Goal: Communication & Community: Answer question/provide support

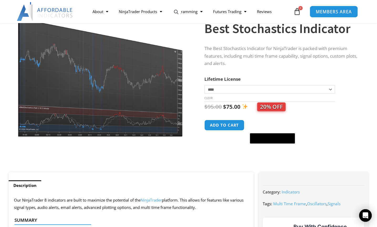
click at [322, 12] on span "MEMBERS AREA" at bounding box center [334, 11] width 36 height 4
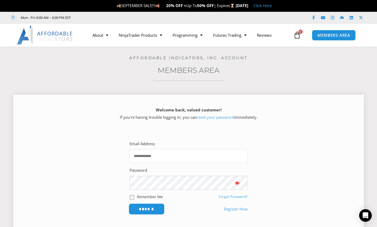
type input "**********"
click at [154, 207] on input "******" at bounding box center [146, 209] width 36 height 11
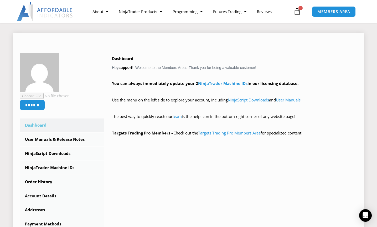
scroll to position [79, 0]
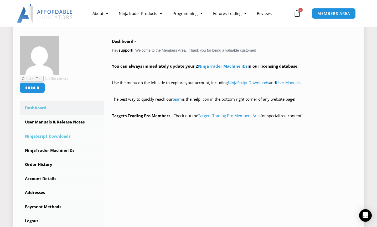
click at [44, 136] on link "NinjaScript Downloads" at bounding box center [62, 137] width 84 height 14
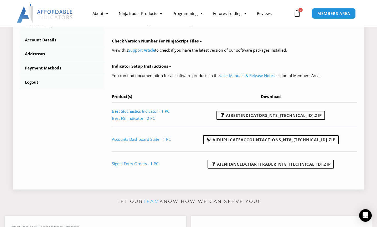
scroll to position [184, 0]
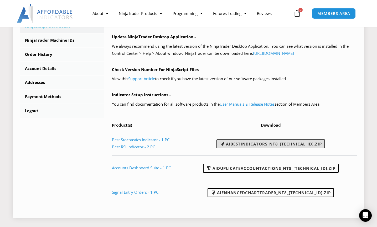
click at [267, 143] on link "AIBestIndicators_NT8_25.8.12.1.zip" at bounding box center [270, 144] width 108 height 9
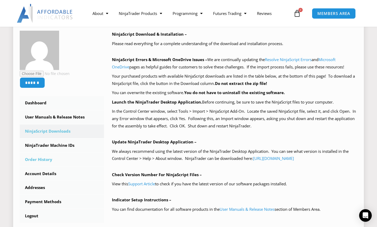
scroll to position [79, 0]
click at [50, 144] on link "NinjaTrader Machine IDs" at bounding box center [62, 146] width 84 height 14
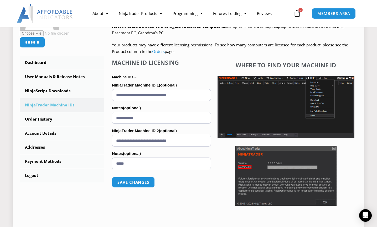
scroll to position [131, 0]
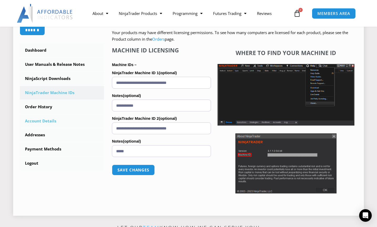
drag, startPoint x: 194, startPoint y: 127, endPoint x: 98, endPoint y: 126, distance: 95.9
click at [98, 126] on div "****** Dashboard Subscriptions User Manuals & Release Notes NinjaScript Downloa…" at bounding box center [189, 94] width 338 height 232
paste input "text"
type input "**********"
click at [144, 170] on button "Save changes" at bounding box center [133, 170] width 45 height 11
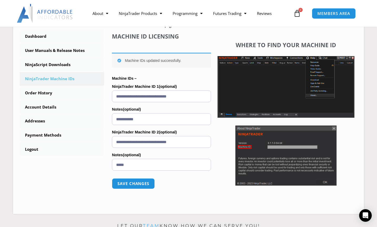
scroll to position [158, 0]
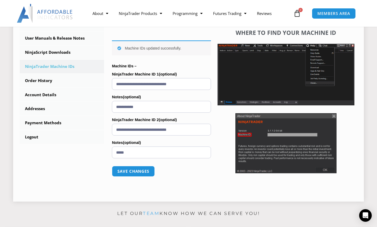
click at [201, 129] on input "**********" at bounding box center [161, 130] width 99 height 12
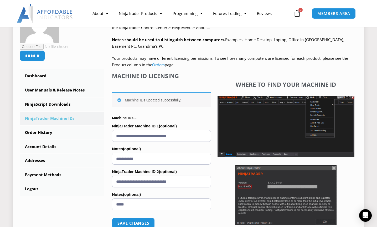
scroll to position [105, 0]
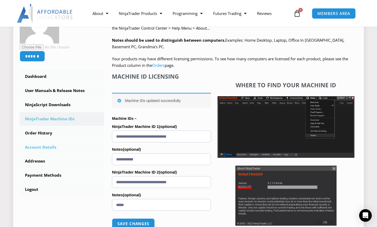
click at [33, 148] on link "Account Details" at bounding box center [62, 148] width 84 height 14
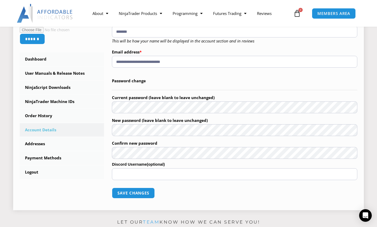
scroll to position [131, 0]
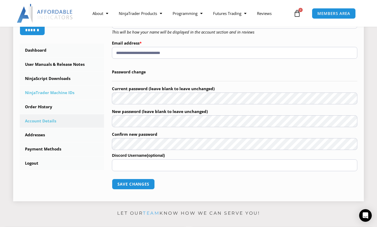
click at [51, 95] on link "NinjaTrader Machine IDs" at bounding box center [62, 93] width 84 height 14
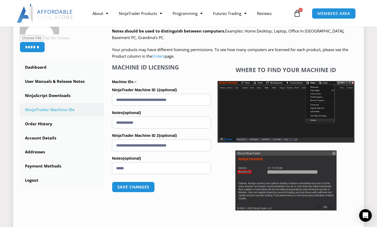
scroll to position [131, 0]
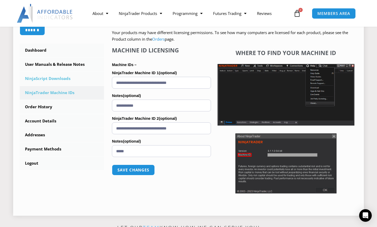
drag, startPoint x: 194, startPoint y: 82, endPoint x: 96, endPoint y: 76, distance: 98.2
click at [96, 76] on div "****** Dashboard Subscriptions User Manuals & Release Notes NinjaScript Downloa…" at bounding box center [189, 94] width 338 height 232
paste input "text"
type input "**********"
drag, startPoint x: 149, startPoint y: 107, endPoint x: 101, endPoint y: 106, distance: 48.1
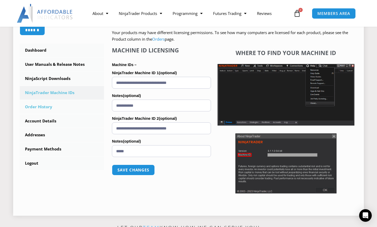
click at [101, 106] on div "****** Dashboard Subscriptions User Manuals & Release Notes NinjaScript Downloa…" at bounding box center [189, 94] width 338 height 232
type input "******"
click at [126, 173] on button "Save changes" at bounding box center [133, 170] width 45 height 11
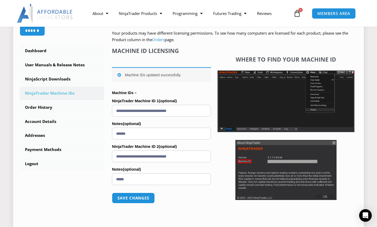
scroll to position [131, 0]
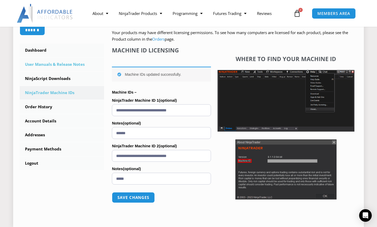
click at [55, 67] on link "User Manuals & Release Notes" at bounding box center [62, 65] width 84 height 14
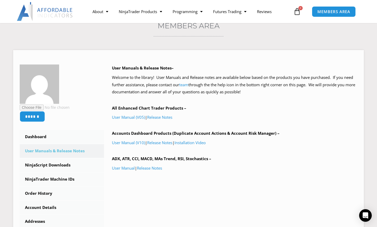
scroll to position [53, 0]
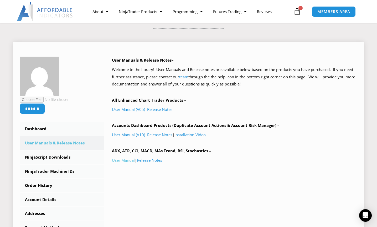
click at [125, 163] on link "User Manual" at bounding box center [123, 160] width 23 height 5
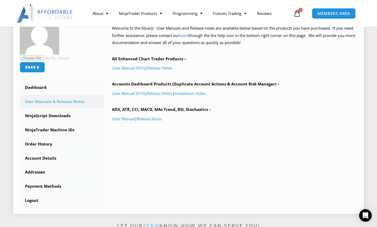
scroll to position [105, 0]
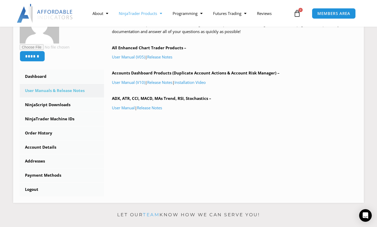
click at [144, 12] on link "NinjaTrader Products" at bounding box center [140, 13] width 54 height 12
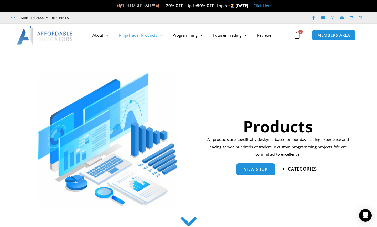
click at [291, 168] on span "categories" at bounding box center [302, 169] width 29 height 4
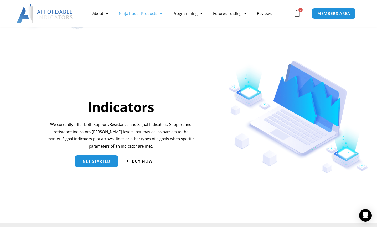
scroll to position [502, 0]
click at [105, 163] on link "get started" at bounding box center [96, 159] width 43 height 12
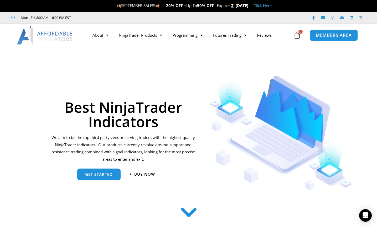
click at [325, 36] on span "MEMBERS AREA" at bounding box center [334, 35] width 36 height 4
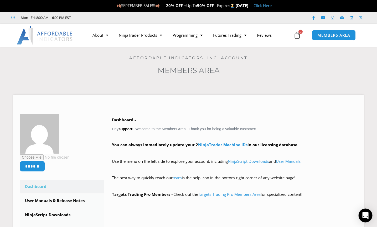
click at [366, 217] on icon "Open Intercom Messenger" at bounding box center [365, 215] width 7 height 7
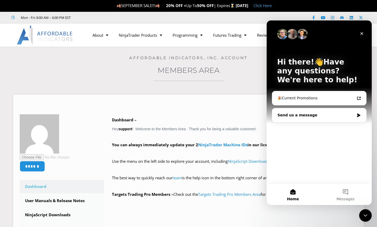
click at [309, 118] on div "Send us a message" at bounding box center [315, 116] width 77 height 6
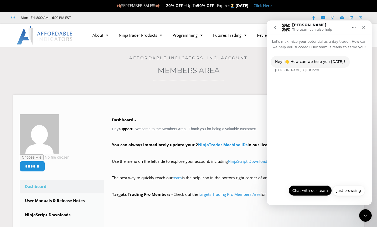
click at [317, 192] on button "Chat with our team" at bounding box center [309, 191] width 43 height 11
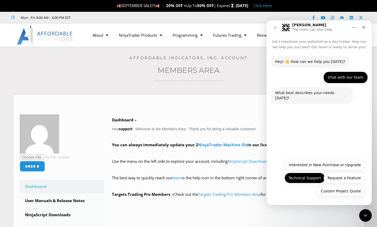
click at [314, 179] on button "Technical Support" at bounding box center [304, 178] width 40 height 11
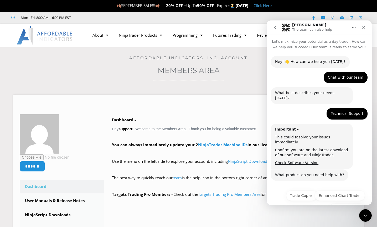
scroll to position [7, 0]
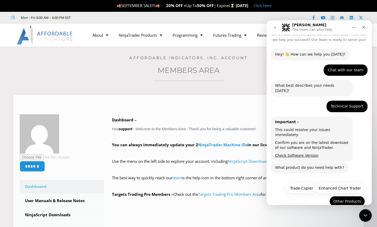
click at [344, 196] on button "Other Products" at bounding box center [346, 201] width 35 height 11
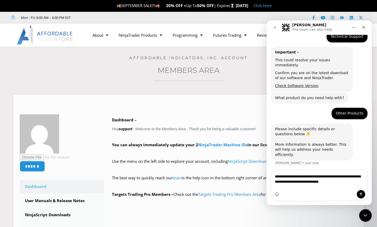
scroll to position [82, 0]
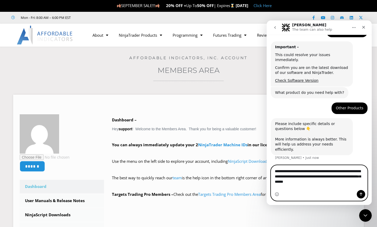
click at [351, 185] on textarea "**********" at bounding box center [319, 175] width 96 height 19
paste textarea "**********"
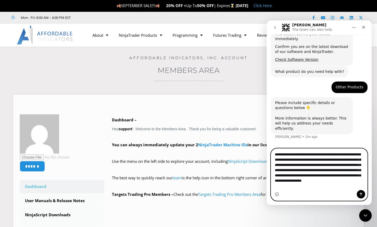
scroll to position [105, 0]
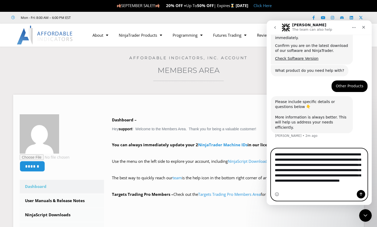
type textarea "**********"
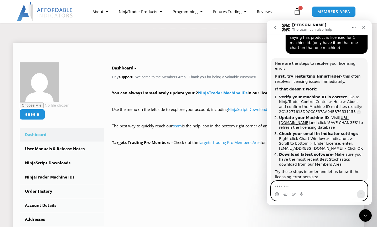
scroll to position [105, 0]
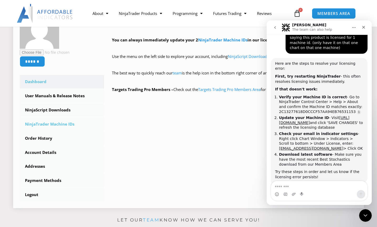
click at [53, 123] on link "NinjaTrader Machine IDs" at bounding box center [62, 125] width 84 height 14
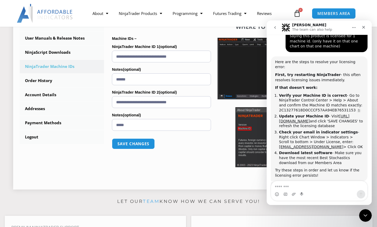
scroll to position [255, 0]
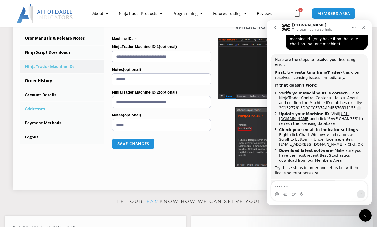
drag, startPoint x: 196, startPoint y: 102, endPoint x: 76, endPoint y: 103, distance: 120.8
click at [76, 103] on div "****** Dashboard Subscriptions User Manuals & Release Notes NinjaScript Downloa…" at bounding box center [189, 68] width 338 height 232
click at [143, 143] on button "Save changes" at bounding box center [133, 143] width 45 height 11
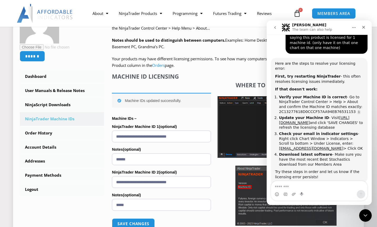
scroll to position [255, 0]
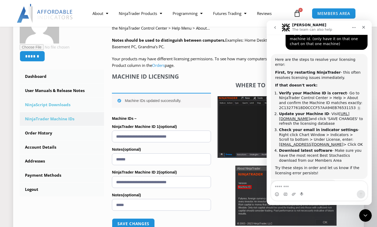
click at [61, 105] on link "NinjaScript Downloads" at bounding box center [62, 105] width 84 height 14
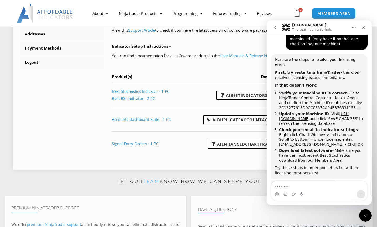
scroll to position [236, 0]
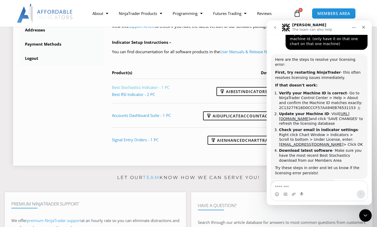
click at [164, 87] on link "Best Stochastics Indicator - 1 PC" at bounding box center [141, 87] width 58 height 5
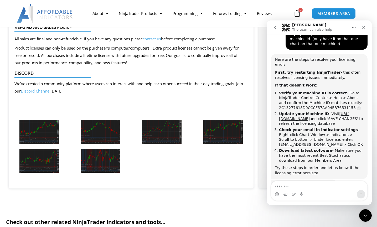
scroll to position [578, 0]
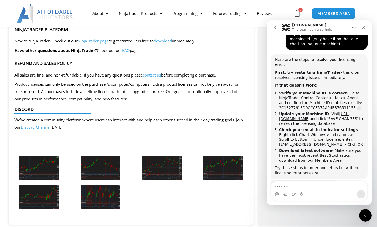
click at [320, 189] on textarea "Message…" at bounding box center [319, 186] width 96 height 9
type textarea "**********"
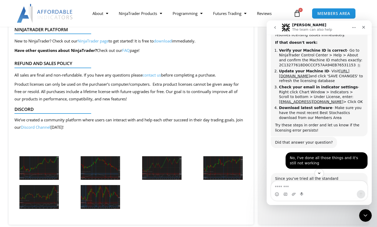
scroll to position [292, 0]
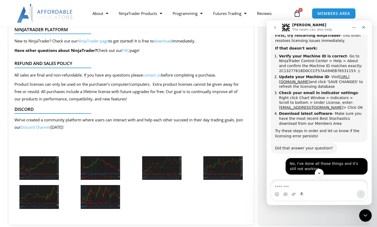
click at [34, 128] on link "Discord Channel" at bounding box center [36, 127] width 30 height 5
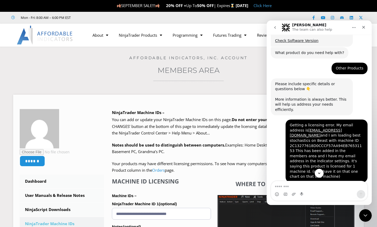
scroll to position [332, 0]
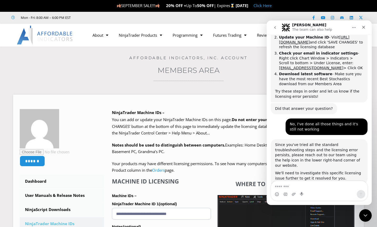
click at [323, 194] on div "Intercom messenger" at bounding box center [319, 194] width 96 height 8
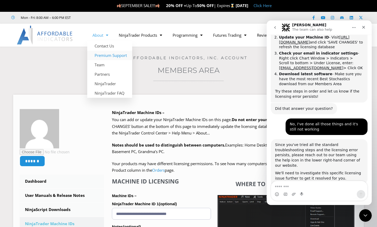
click at [109, 56] on link "Premium Support" at bounding box center [109, 55] width 45 height 9
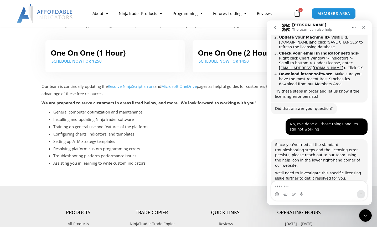
scroll to position [131, 0]
click at [320, 13] on span "MEMBERS AREA" at bounding box center [334, 13] width 36 height 4
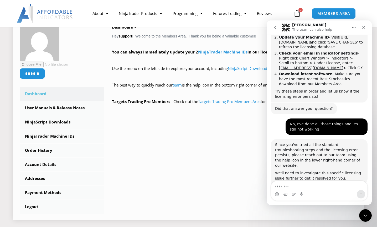
scroll to position [105, 0]
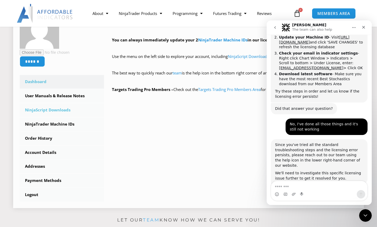
click at [54, 110] on link "NinjaScript Downloads" at bounding box center [62, 110] width 84 height 14
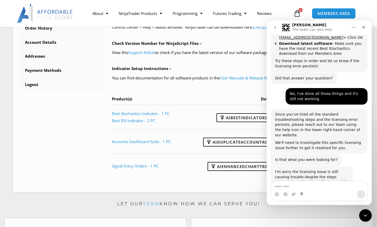
scroll to position [365, 0]
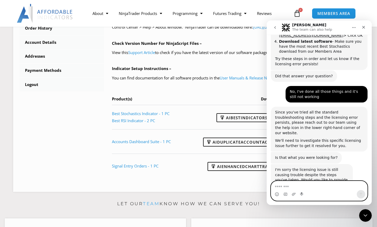
click at [314, 187] on textarea "Message…" at bounding box center [319, 186] width 96 height 9
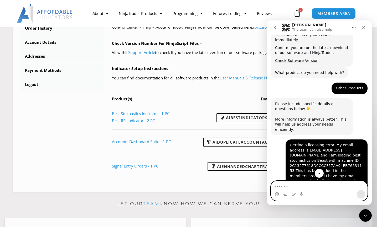
scroll to position [102, 0]
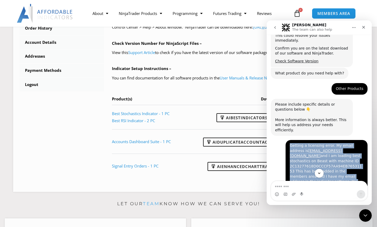
drag, startPoint x: 288, startPoint y: 131, endPoint x: 342, endPoint y: 181, distance: 74.2
click at [342, 181] on div "Let's maximize your potential as a day trader. How can we help you succeed? Our…" at bounding box center [319, 120] width 105 height 171
copy div "Getting a licensing error. My email address is support@humpbackmediallc.com and…"
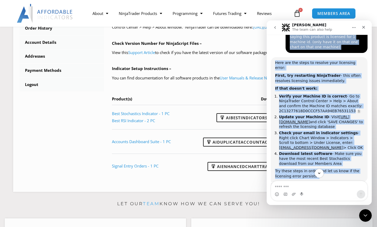
scroll to position [365, 0]
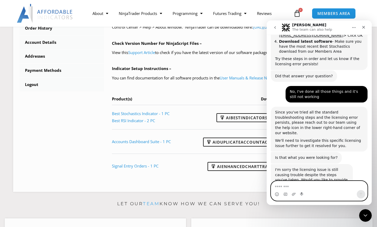
click at [294, 187] on textarea "Message…" at bounding box center [319, 186] width 96 height 9
type textarea "***"
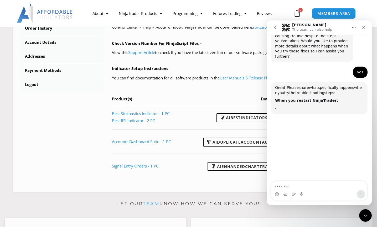
scroll to position [506, 0]
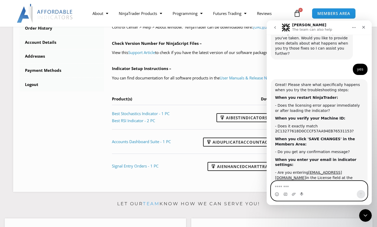
click at [301, 185] on textarea "Message…" at bounding box center [319, 186] width 96 height 9
type textarea "***"
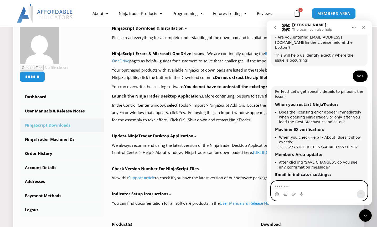
scroll to position [131, 0]
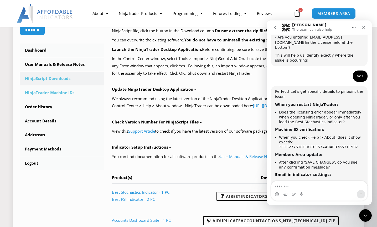
click at [47, 95] on link "NinjaTrader Machine IDs" at bounding box center [62, 93] width 84 height 14
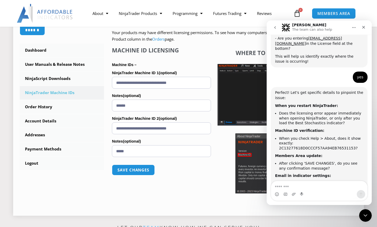
scroll to position [641, 0]
drag, startPoint x: 199, startPoint y: 129, endPoint x: 70, endPoint y: 130, distance: 129.0
click at [70, 130] on div "****** Dashboard Subscriptions User Manuals & Release Notes NinjaScript Downloa…" at bounding box center [189, 94] width 338 height 232
click at [194, 131] on input "**********" at bounding box center [161, 129] width 99 height 12
drag, startPoint x: 197, startPoint y: 129, endPoint x: 60, endPoint y: 123, distance: 137.5
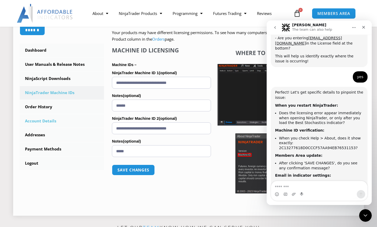
click at [60, 123] on div "****** Dashboard Subscriptions User Manuals & Release Notes NinjaScript Downloa…" at bounding box center [189, 94] width 338 height 232
click at [144, 170] on button "Save changes" at bounding box center [133, 170] width 45 height 11
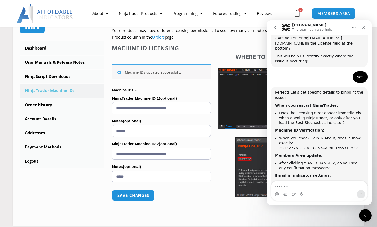
scroll to position [131, 0]
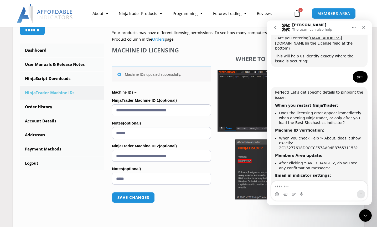
click at [308, 186] on textarea "Message…" at bounding box center [319, 186] width 96 height 9
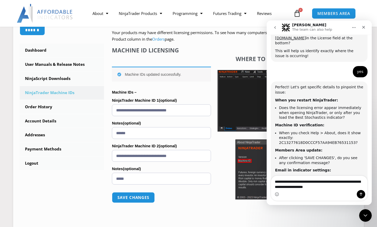
type textarea "**********"
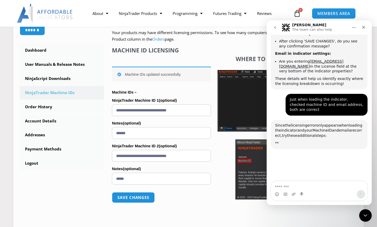
scroll to position [783, 0]
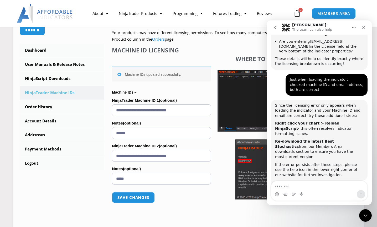
drag, startPoint x: 307, startPoint y: 192, endPoint x: 310, endPoint y: 187, distance: 5.4
click at [307, 192] on div "Intercom messenger" at bounding box center [319, 194] width 96 height 8
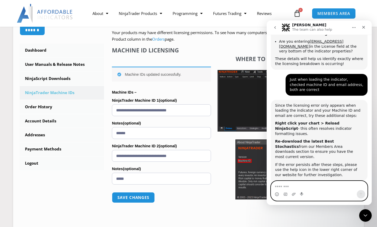
click at [310, 186] on textarea "Message…" at bounding box center [319, 186] width 96 height 9
type textarea "**********"
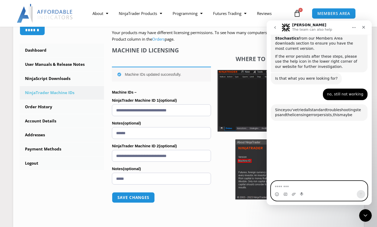
scroll to position [896, 0]
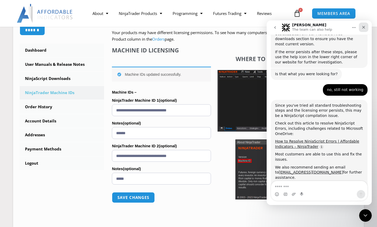
click at [364, 29] on icon "Close" at bounding box center [363, 27] width 4 height 4
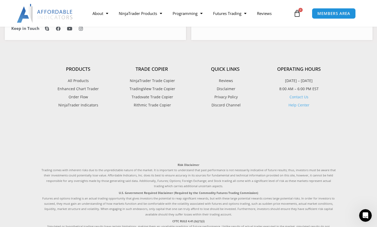
scroll to position [457, 0]
click at [302, 108] on link "Help Center" at bounding box center [298, 105] width 21 height 5
